Goal: Information Seeking & Learning: Learn about a topic

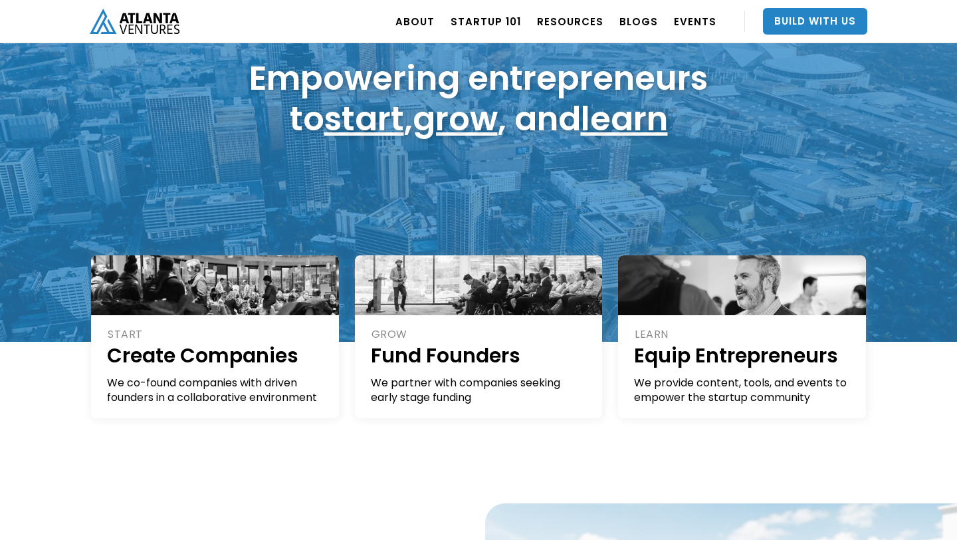
scroll to position [116, 0]
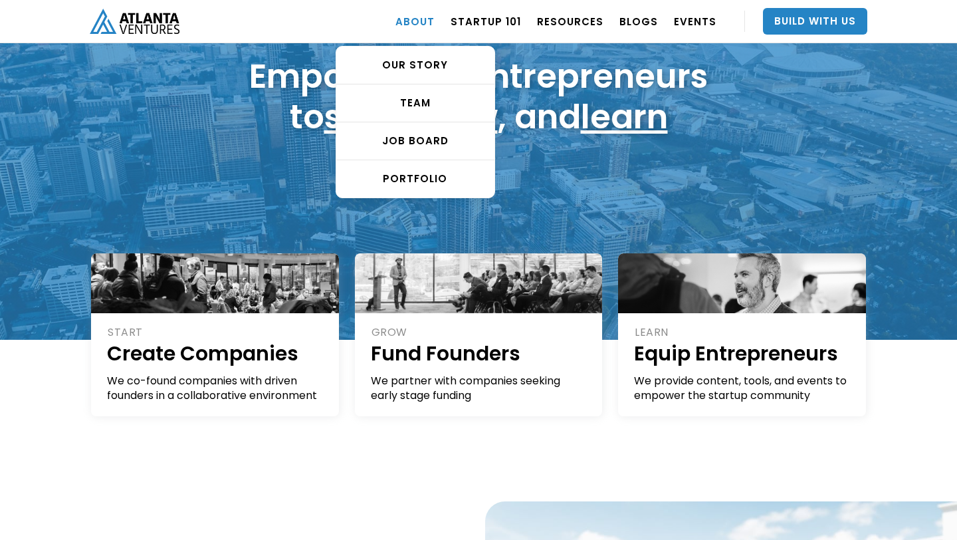
click at [422, 27] on link "ABOUT" at bounding box center [415, 21] width 39 height 37
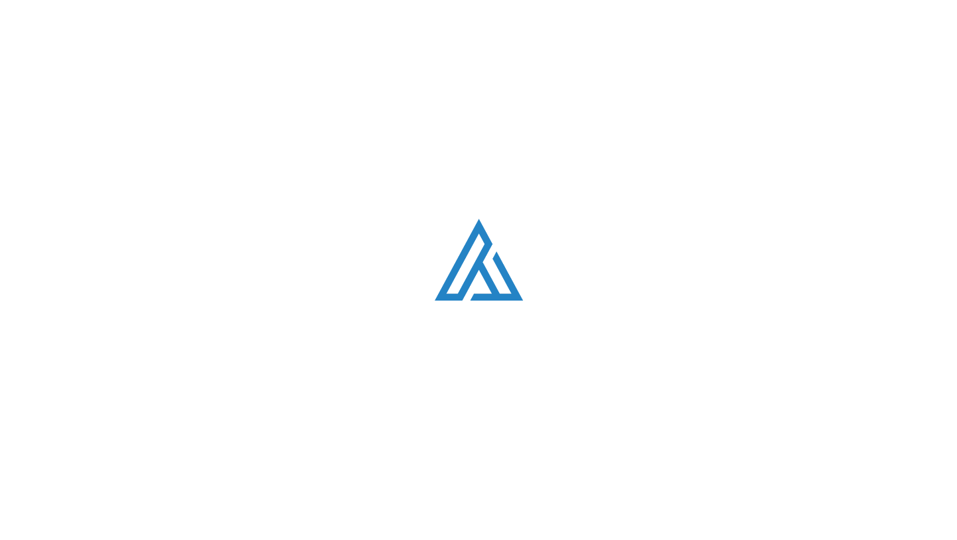
click at [422, 67] on div "Loading. . ." at bounding box center [478, 270] width 957 height 540
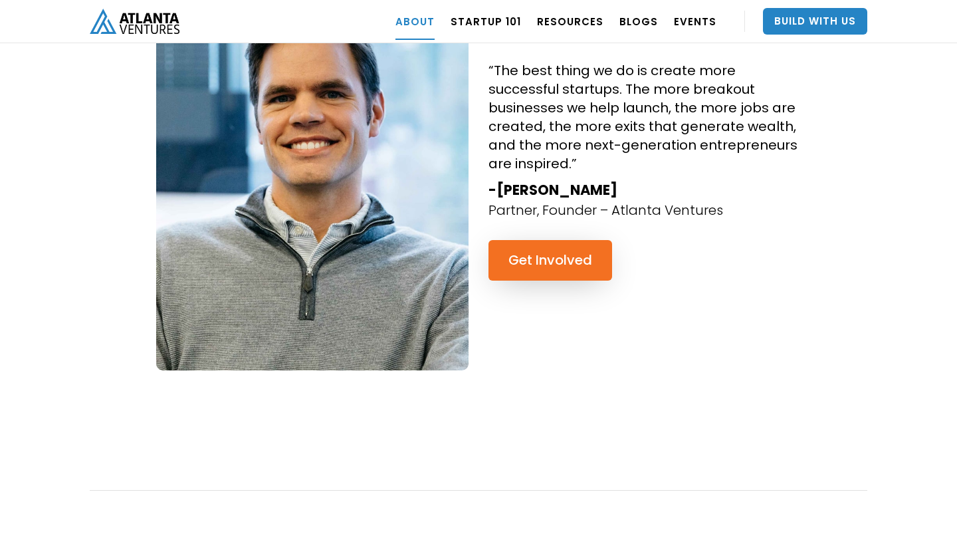
scroll to position [1292, 0]
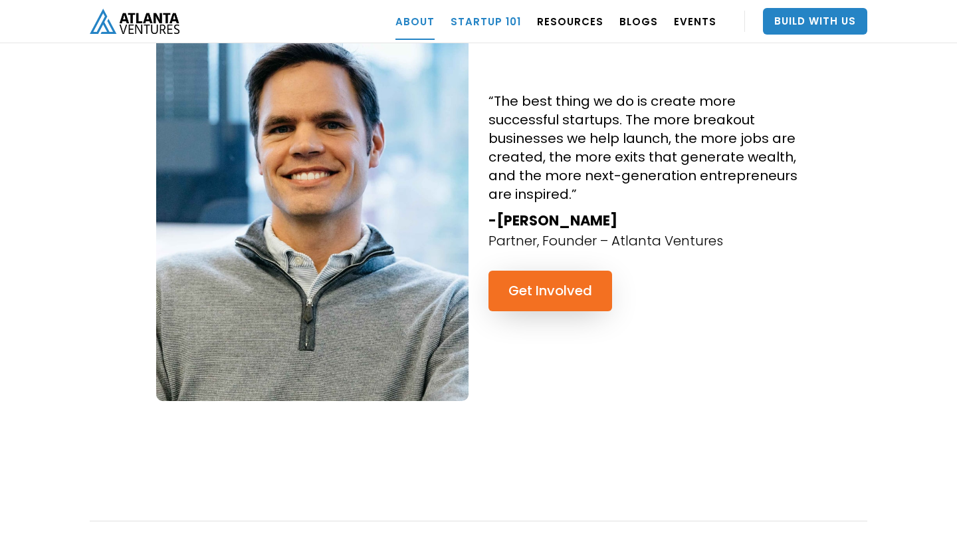
click at [503, 19] on link "Startup 101" at bounding box center [486, 21] width 70 height 37
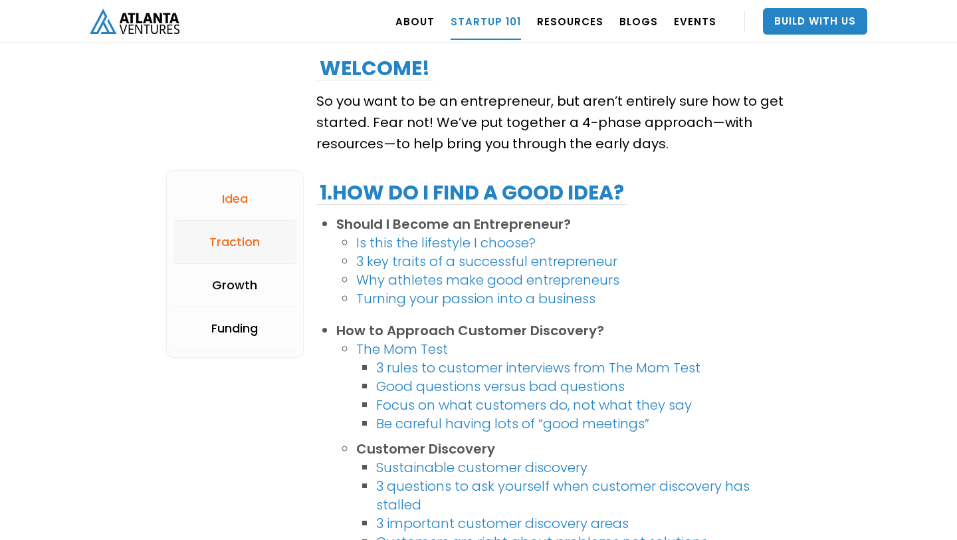
click at [233, 241] on div "Traction" at bounding box center [234, 241] width 51 height 13
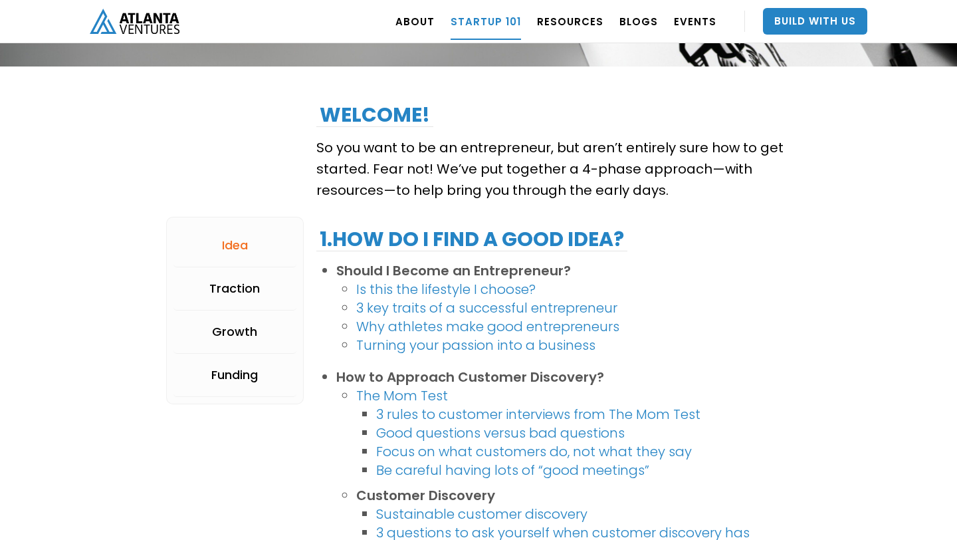
scroll to position [175, 0]
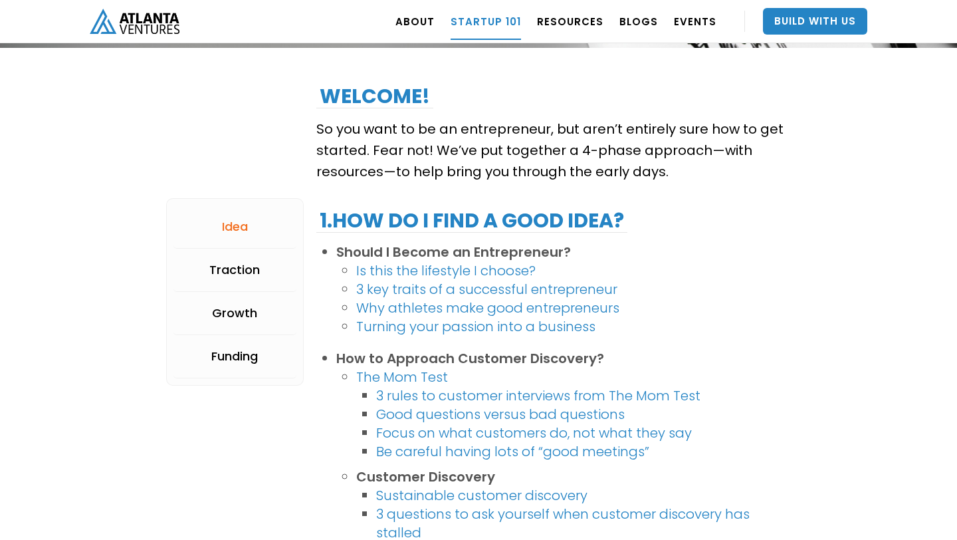
click at [455, 272] on link "Is this the lifestyle I choose?" at bounding box center [446, 270] width 180 height 19
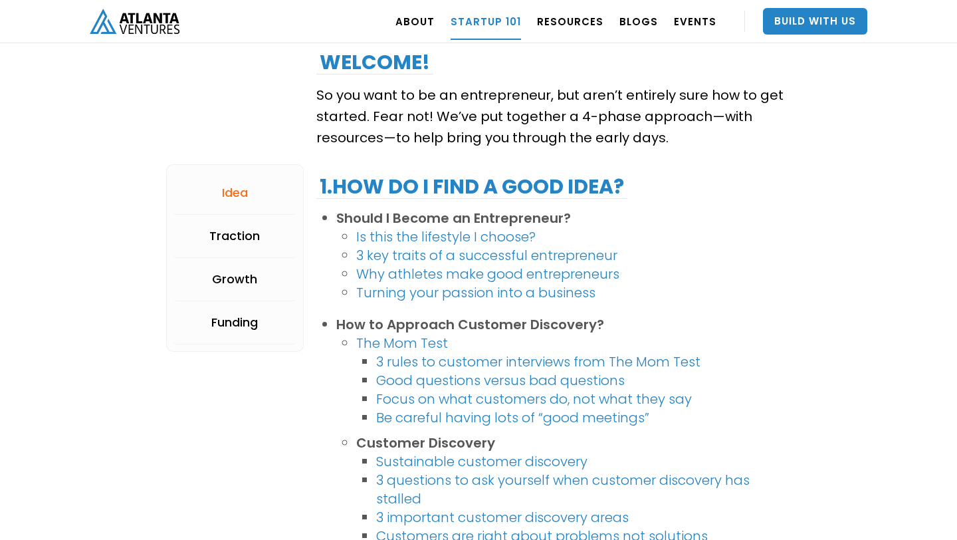
scroll to position [0, 0]
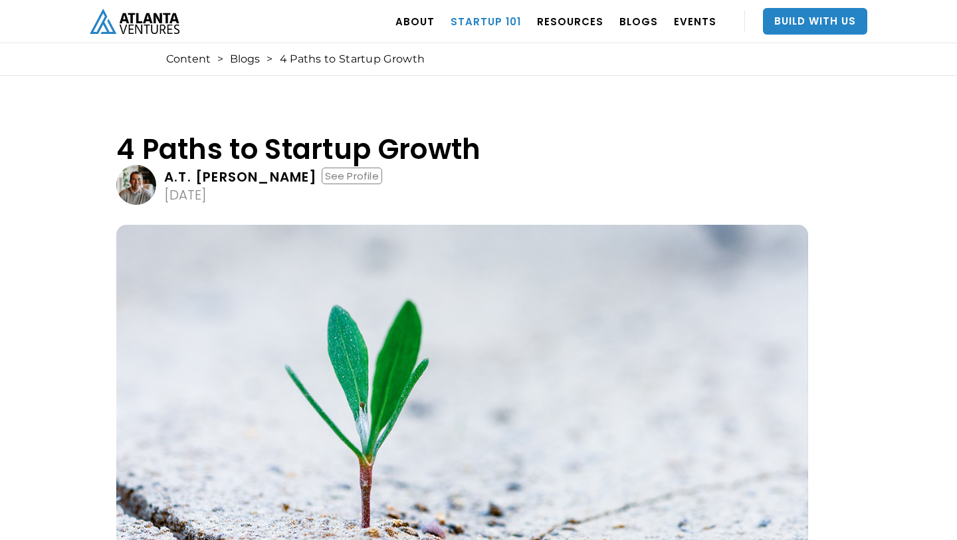
click at [502, 17] on link "Startup 101" at bounding box center [486, 21] width 70 height 37
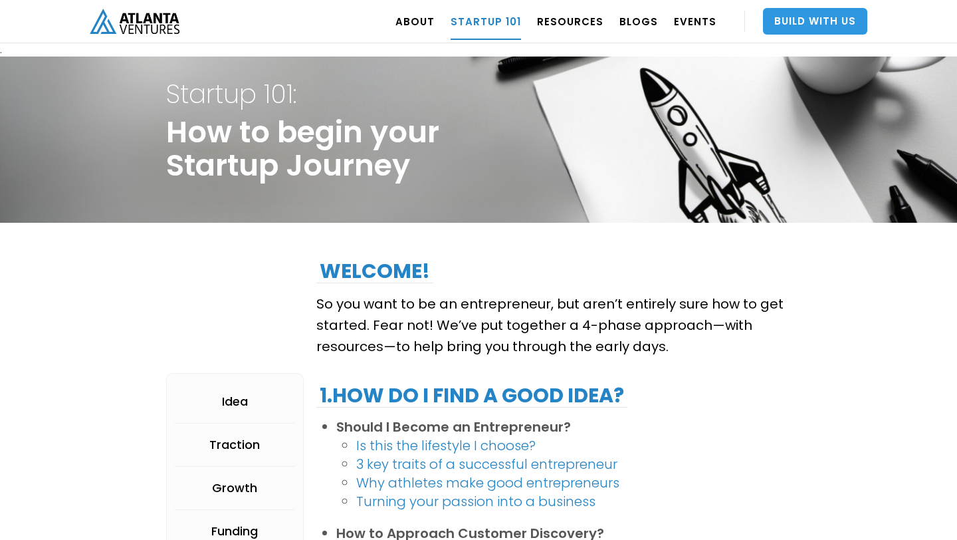
click at [809, 23] on link "Build With Us" at bounding box center [815, 21] width 104 height 27
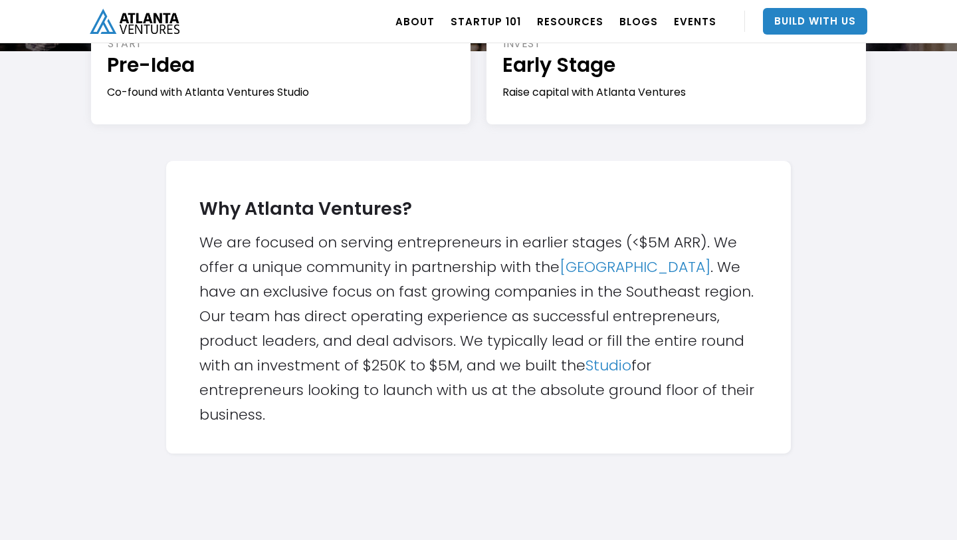
scroll to position [338, 0]
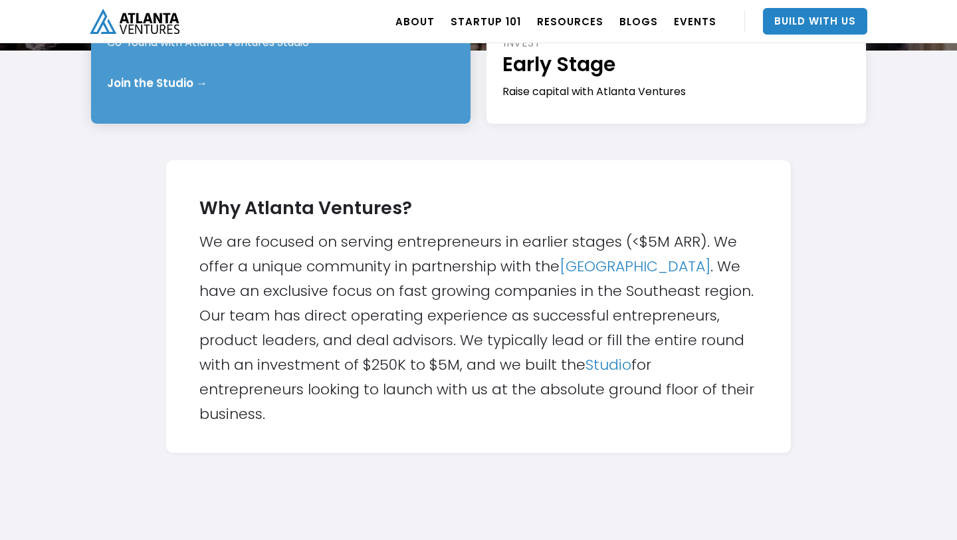
click at [231, 93] on div "START Pre-Idea Co-found with Atlanta Ventures Studio Join the Studio →" at bounding box center [281, 44] width 380 height 160
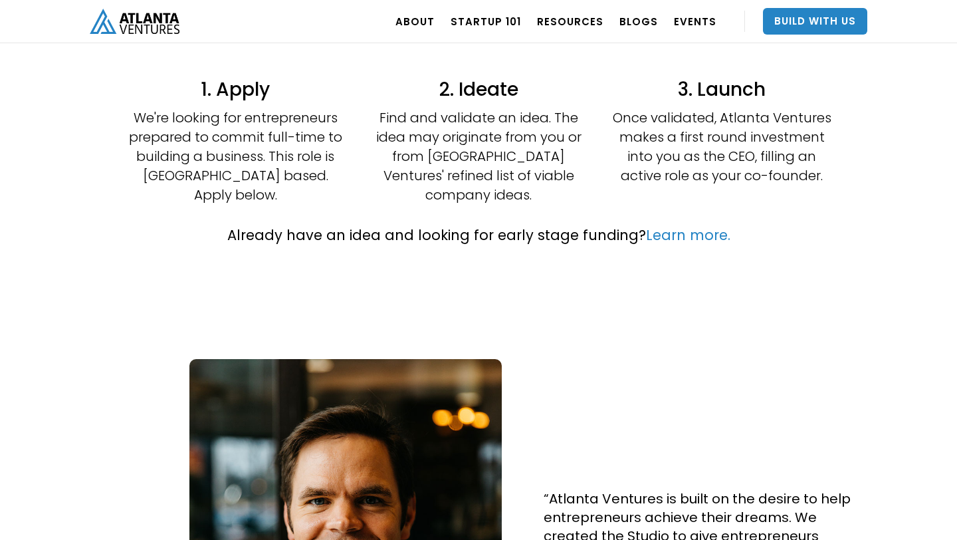
scroll to position [391, 0]
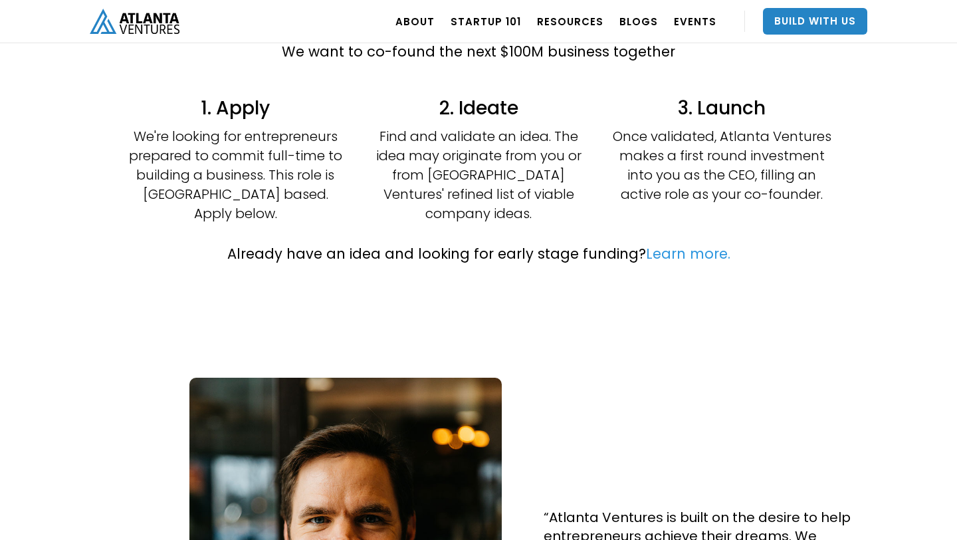
click at [671, 244] on link "Learn more." at bounding box center [688, 253] width 84 height 19
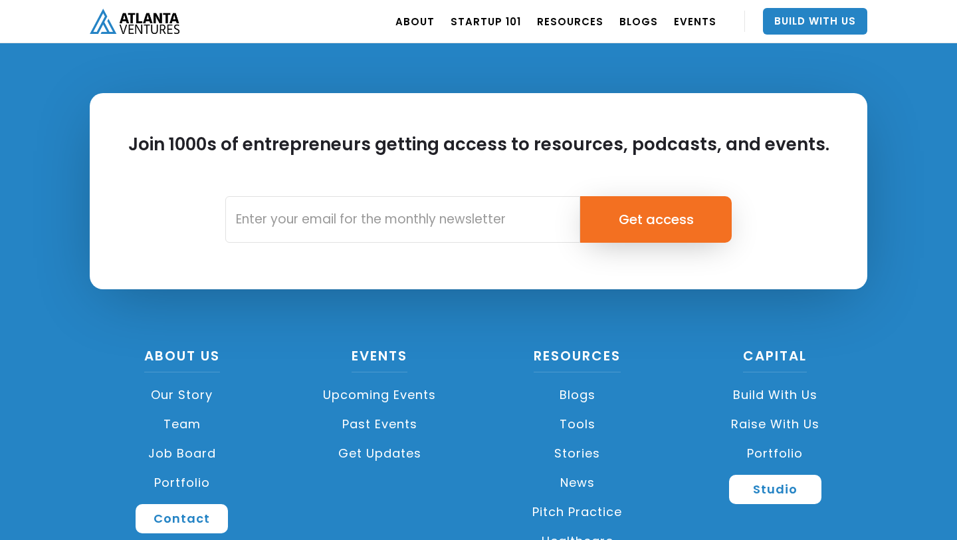
scroll to position [1851, 0]
